Goal: Information Seeking & Learning: Find specific fact

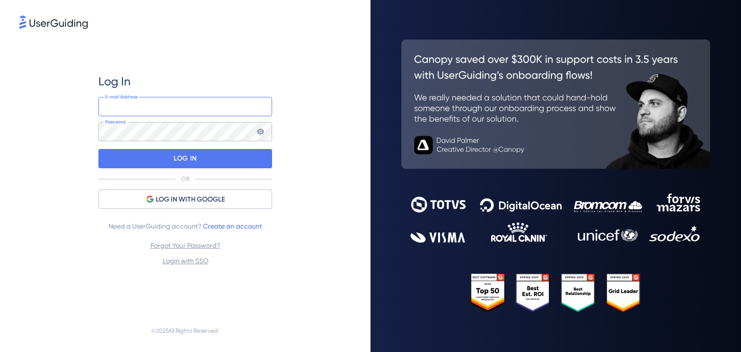
type input "[PERSON_NAME][EMAIL_ADDRESS][DOMAIN_NAME]"
click at [127, 103] on div "Log In [PERSON_NAME][EMAIL_ADDRESS][DOMAIN_NAME] E-mail Address Password LOG IN…" at bounding box center [370, 176] width 741 height 352
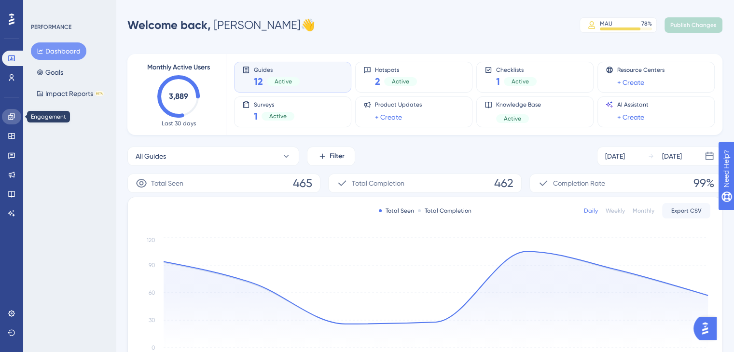
click at [10, 123] on link at bounding box center [11, 116] width 19 height 15
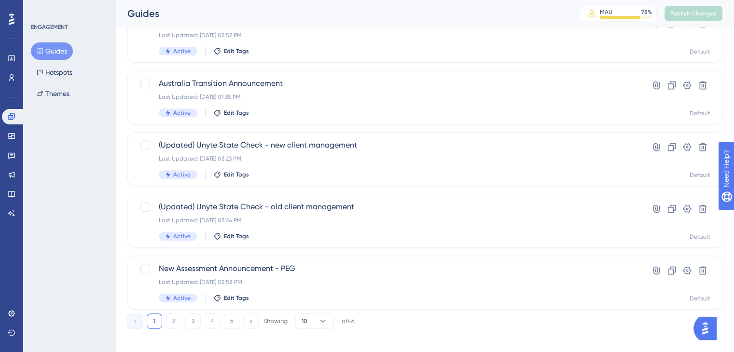
scroll to position [387, 0]
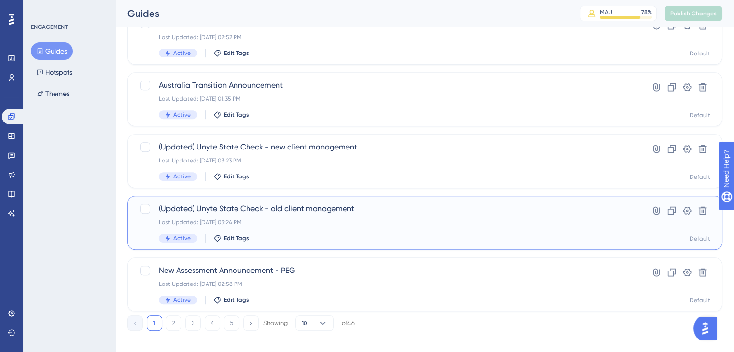
click at [334, 222] on div "Last Updated: [DATE] 03:24 PM" at bounding box center [386, 223] width 455 height 8
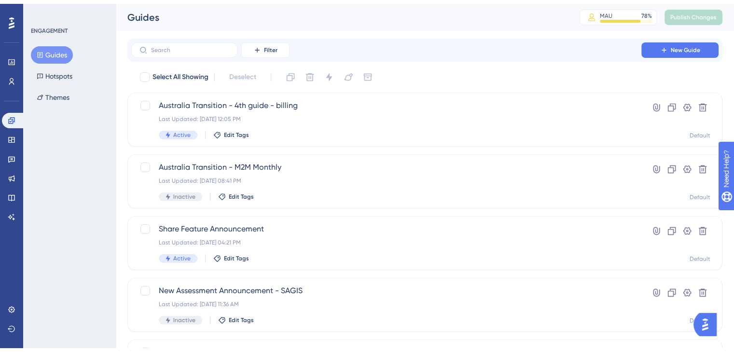
scroll to position [356, 0]
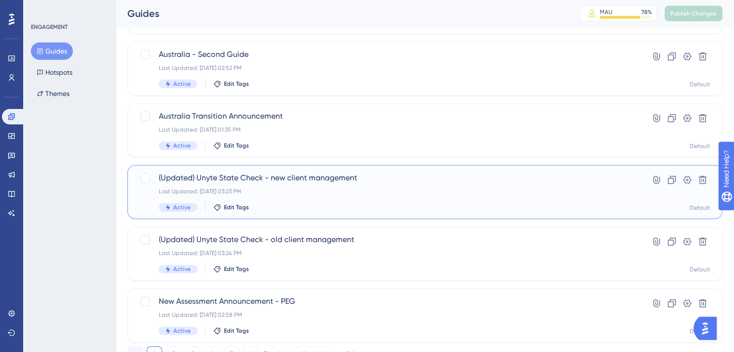
click at [303, 195] on div "Last Updated: [DATE] 03:23 PM" at bounding box center [386, 192] width 455 height 8
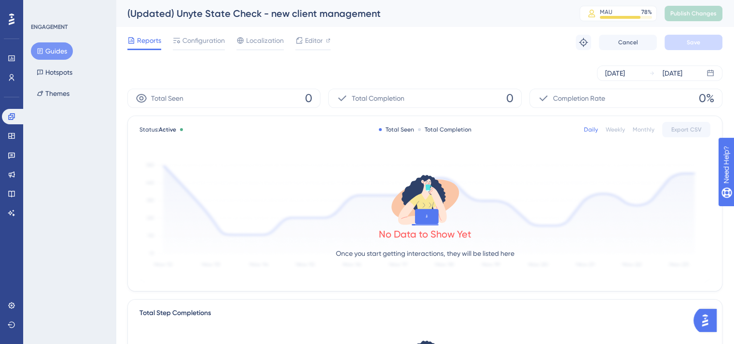
click at [227, 76] on div "[DATE] [DATE]" at bounding box center [424, 73] width 595 height 15
click at [201, 47] on div "Configuration" at bounding box center [199, 42] width 52 height 15
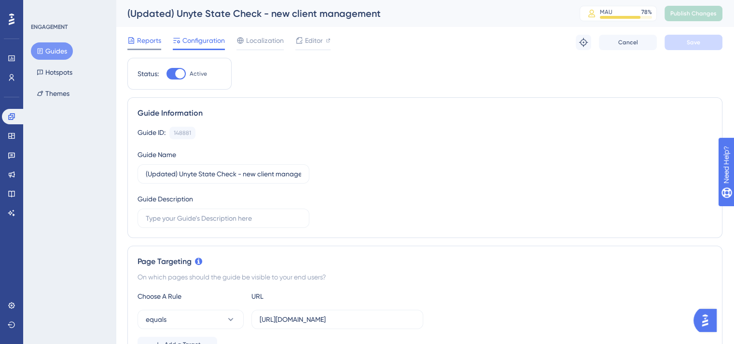
click at [146, 43] on span "Reports" at bounding box center [149, 41] width 24 height 12
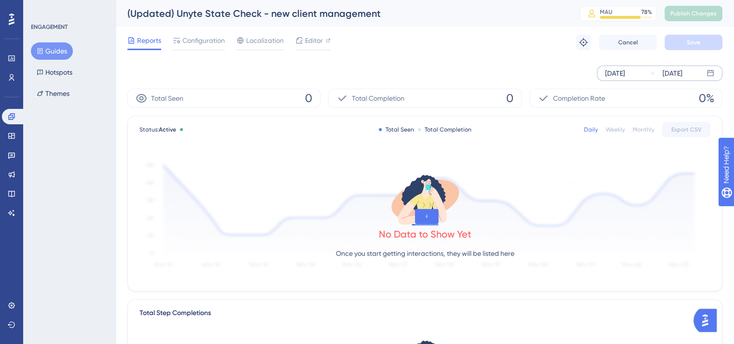
click at [625, 71] on div "[DATE]" at bounding box center [615, 74] width 20 height 12
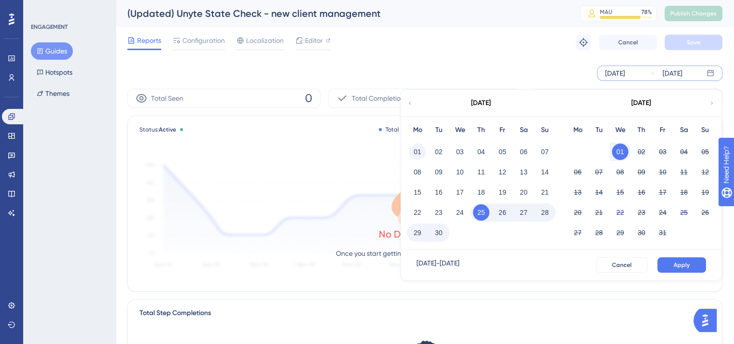
click at [417, 151] on button "01" at bounding box center [417, 152] width 16 height 16
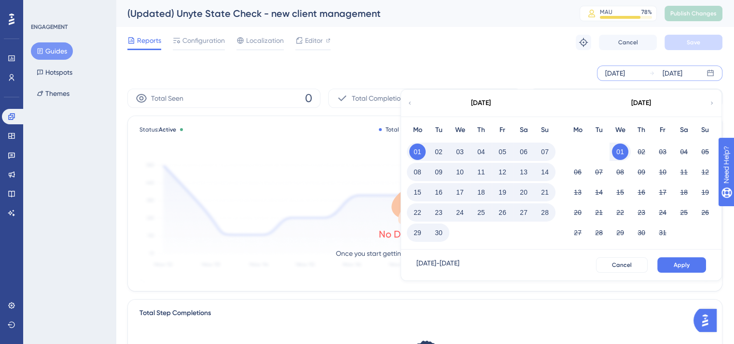
click at [441, 193] on button "16" at bounding box center [438, 192] width 16 height 16
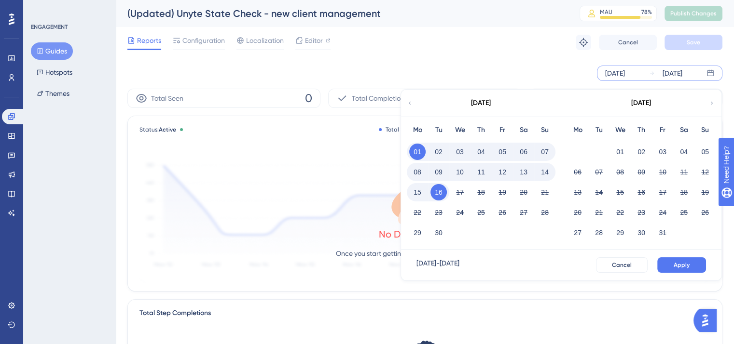
click at [441, 193] on button "16" at bounding box center [438, 192] width 16 height 16
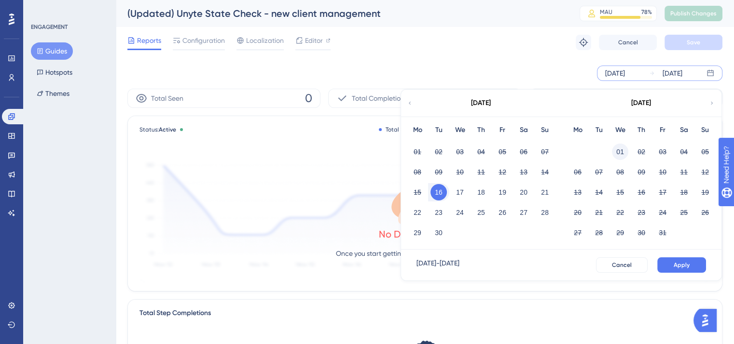
click at [618, 153] on button "01" at bounding box center [620, 152] width 16 height 16
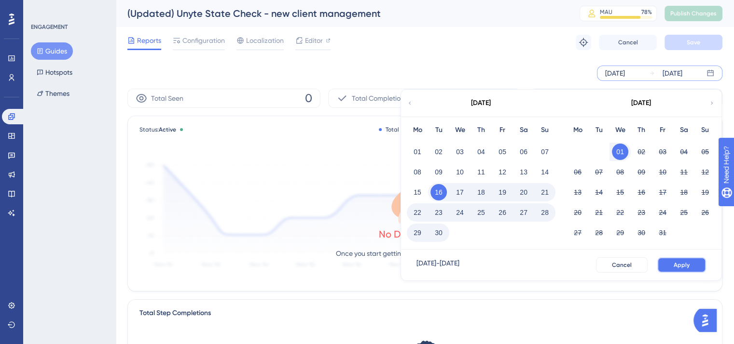
click at [670, 264] on button "Apply" at bounding box center [681, 265] width 49 height 15
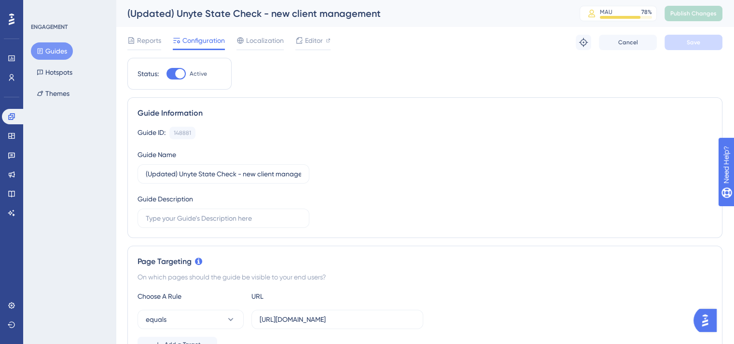
click at [60, 48] on button "Guides" at bounding box center [52, 50] width 42 height 17
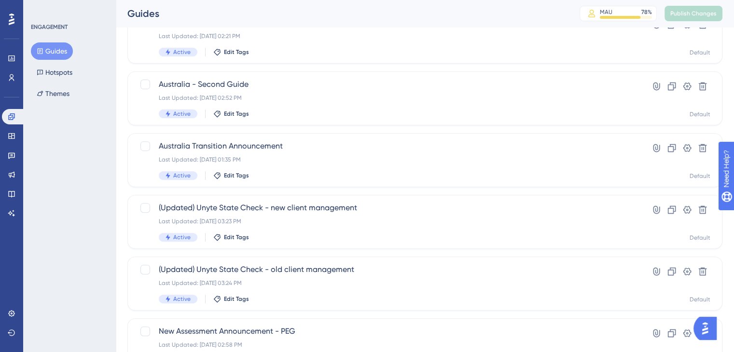
scroll to position [397, 0]
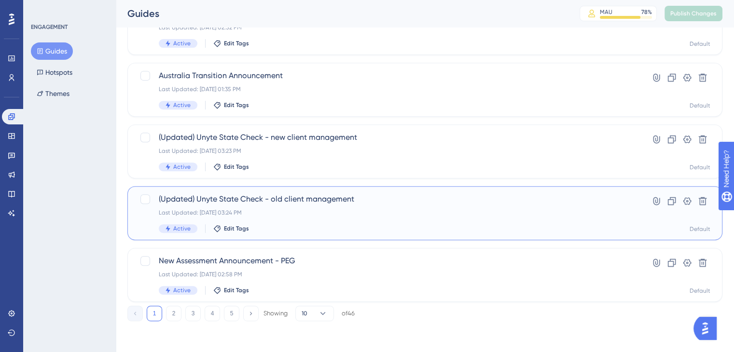
click at [312, 223] on div "(Updated) Unyte State Check - old client management Last Updated: [DATE] 03:24 …" at bounding box center [386, 213] width 455 height 40
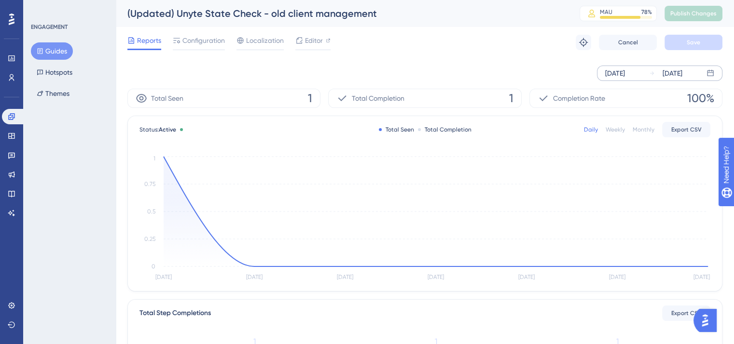
click at [625, 74] on div "[DATE]" at bounding box center [615, 74] width 20 height 12
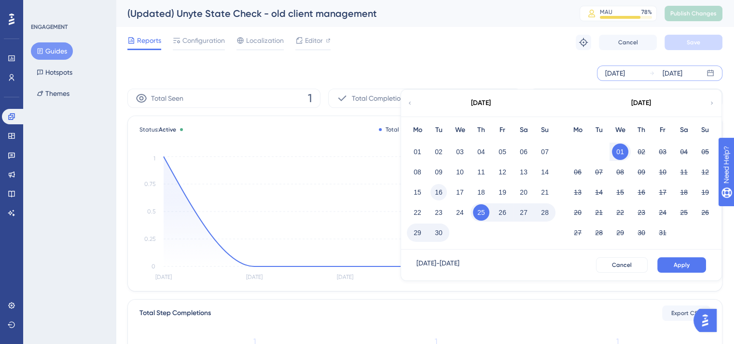
click at [435, 192] on button "16" at bounding box center [438, 192] width 16 height 16
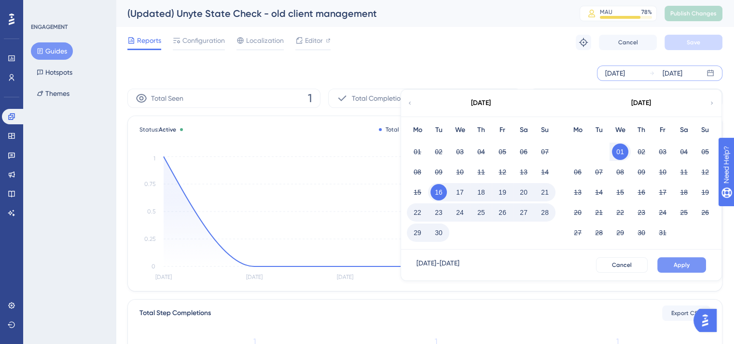
click at [671, 260] on button "Apply" at bounding box center [681, 265] width 49 height 15
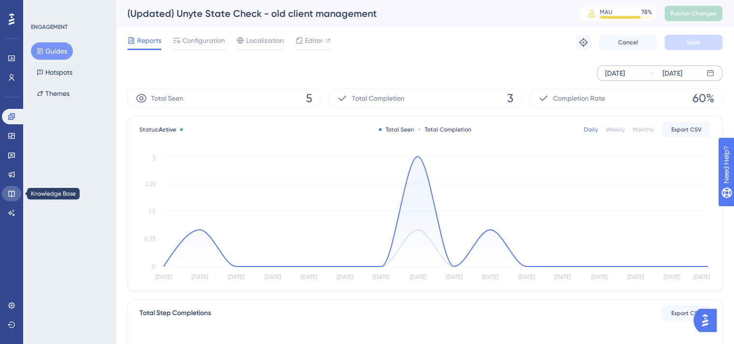
click at [11, 198] on link at bounding box center [11, 193] width 19 height 15
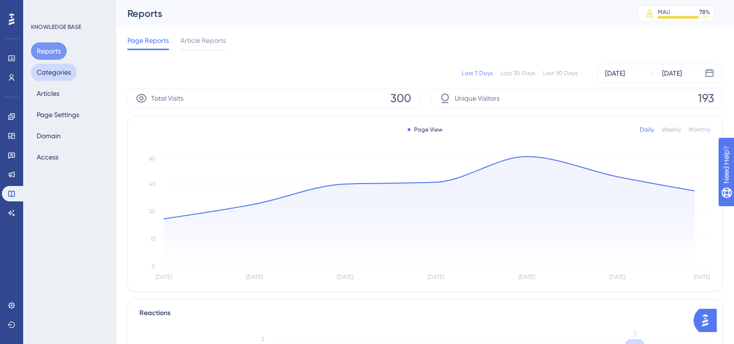
click at [71, 78] on button "Categories" at bounding box center [54, 72] width 46 height 17
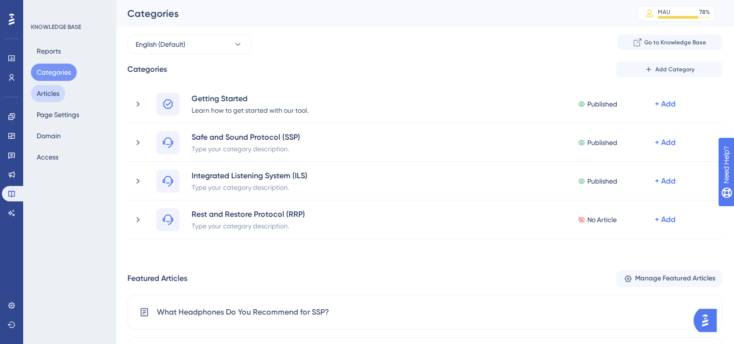
click at [56, 95] on button "Articles" at bounding box center [48, 93] width 34 height 17
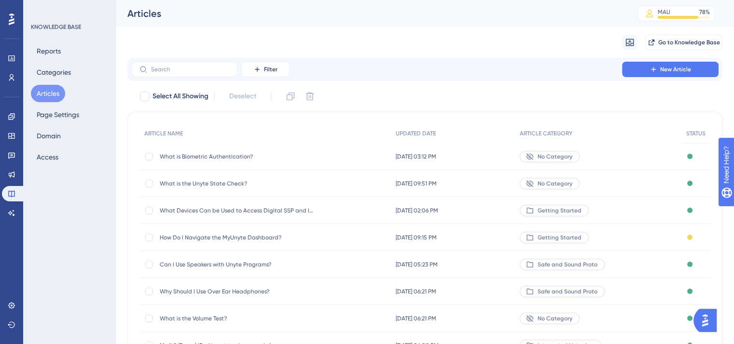
click at [202, 184] on span "What is the Unyte State Check?" at bounding box center [237, 184] width 154 height 8
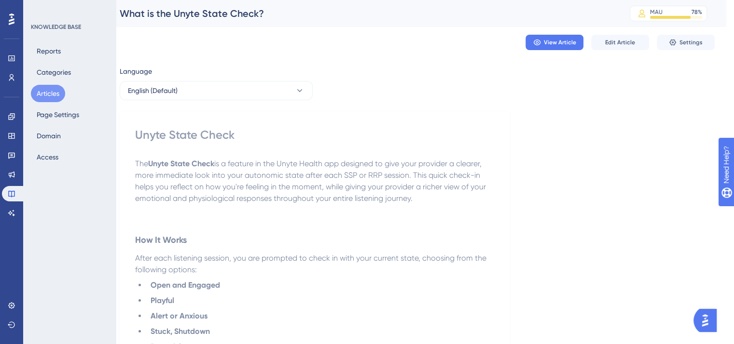
scroll to position [0, 9]
click at [63, 55] on button "Reports" at bounding box center [49, 50] width 36 height 17
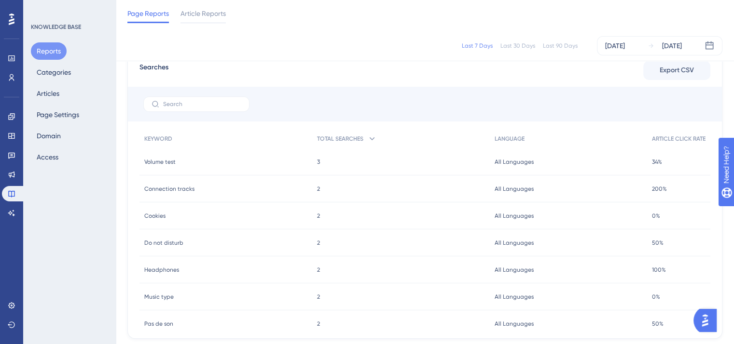
scroll to position [424, 0]
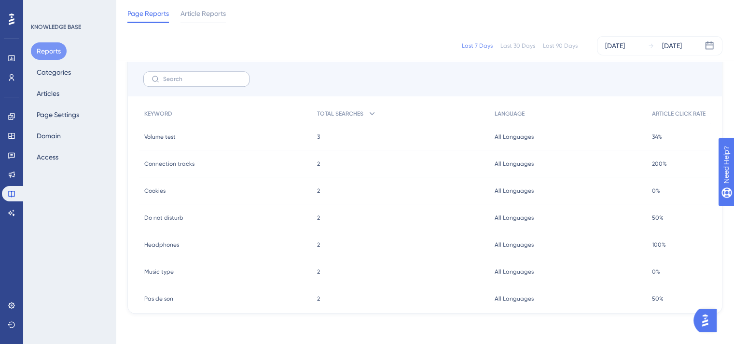
click at [169, 82] on label at bounding box center [196, 78] width 106 height 15
click at [169, 82] on input "text" at bounding box center [202, 79] width 78 height 7
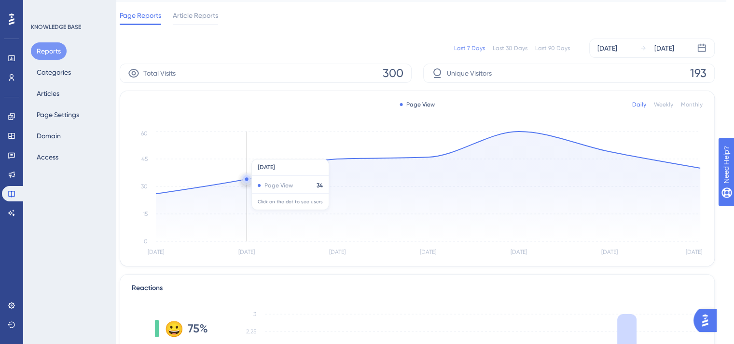
scroll to position [0, 8]
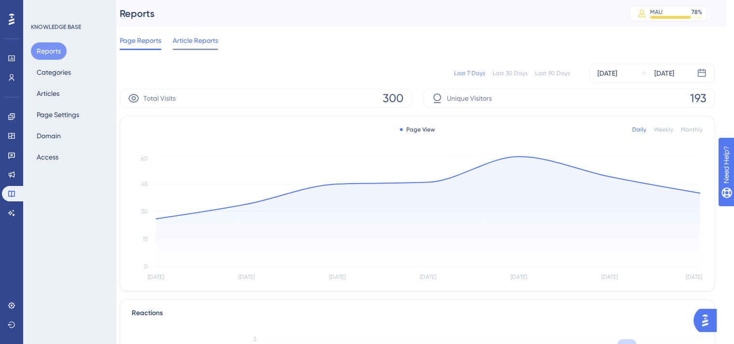
type input "state"
click at [215, 43] on span "Article Reports" at bounding box center [195, 41] width 45 height 12
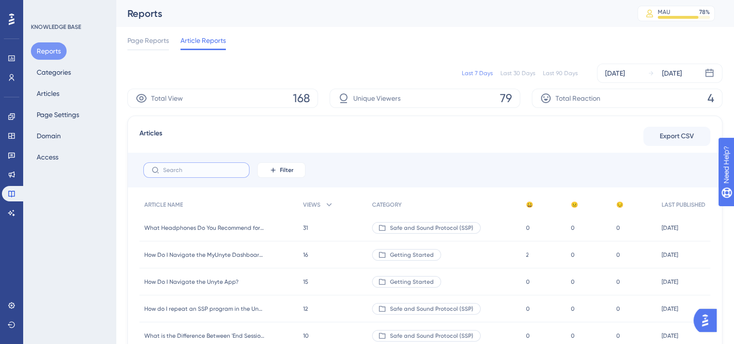
click at [173, 167] on input "text" at bounding box center [202, 170] width 78 height 7
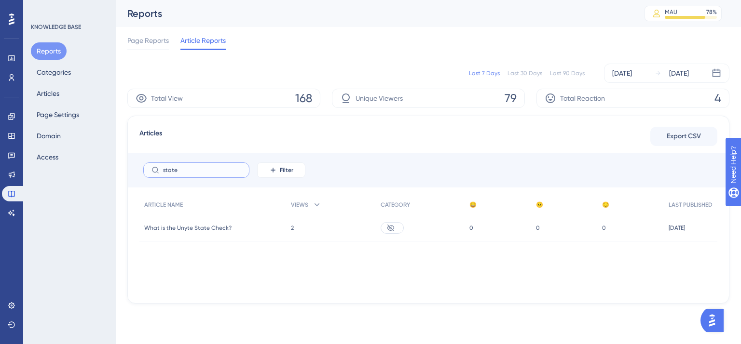
type input "state"
click at [210, 229] on span "What is the Unyte State Check?" at bounding box center [187, 228] width 87 height 8
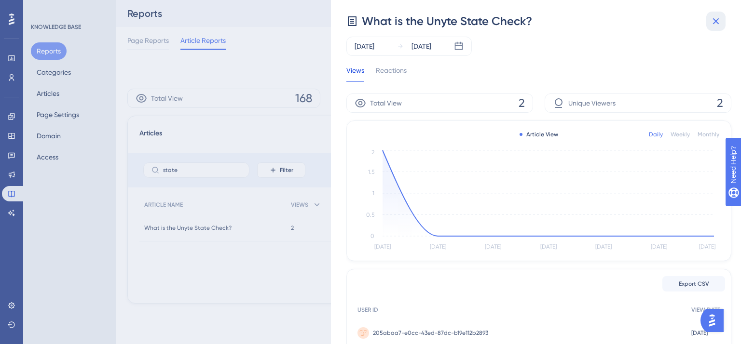
click at [714, 23] on icon at bounding box center [716, 21] width 6 height 6
